Goal: Transaction & Acquisition: Purchase product/service

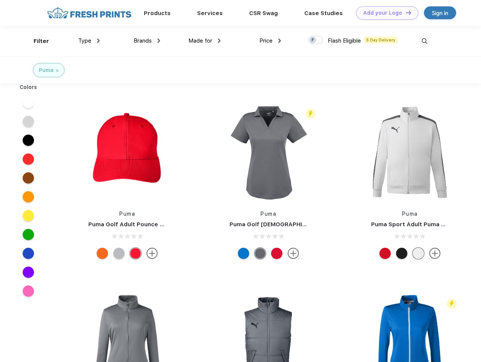
click at [384, 13] on link "Add your Logo Design Tool" at bounding box center [387, 12] width 62 height 13
click at [0, 0] on div "Design Tool" at bounding box center [0, 0] width 0 height 0
click at [405, 12] on link "Add your Logo Design Tool" at bounding box center [387, 12] width 62 height 13
click at [36, 41] on div "Filter" at bounding box center [41, 41] width 15 height 9
click at [89, 41] on span "Type" at bounding box center [84, 40] width 13 height 7
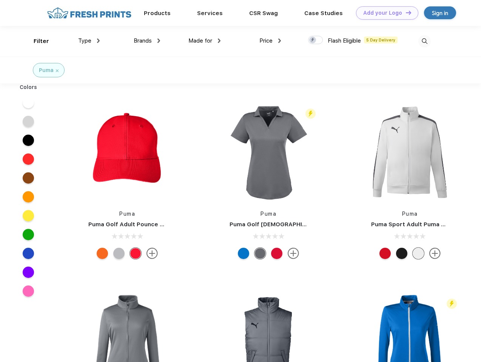
click at [147, 41] on span "Brands" at bounding box center [143, 40] width 18 height 7
click at [205, 41] on span "Made for" at bounding box center [200, 40] width 24 height 7
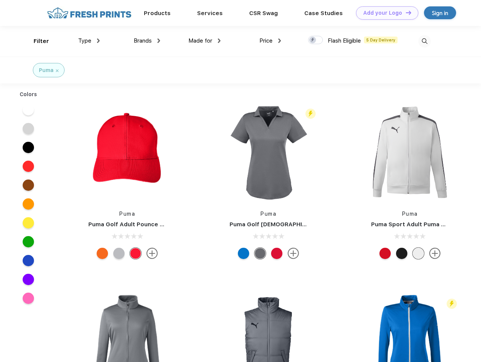
click at [270, 41] on span "Price" at bounding box center [265, 40] width 13 height 7
click at [316, 40] on div at bounding box center [315, 40] width 15 height 8
click at [313, 40] on input "checkbox" at bounding box center [310, 37] width 5 height 5
click at [424, 41] on img at bounding box center [424, 41] width 12 height 12
